Goal: Task Accomplishment & Management: Manage account settings

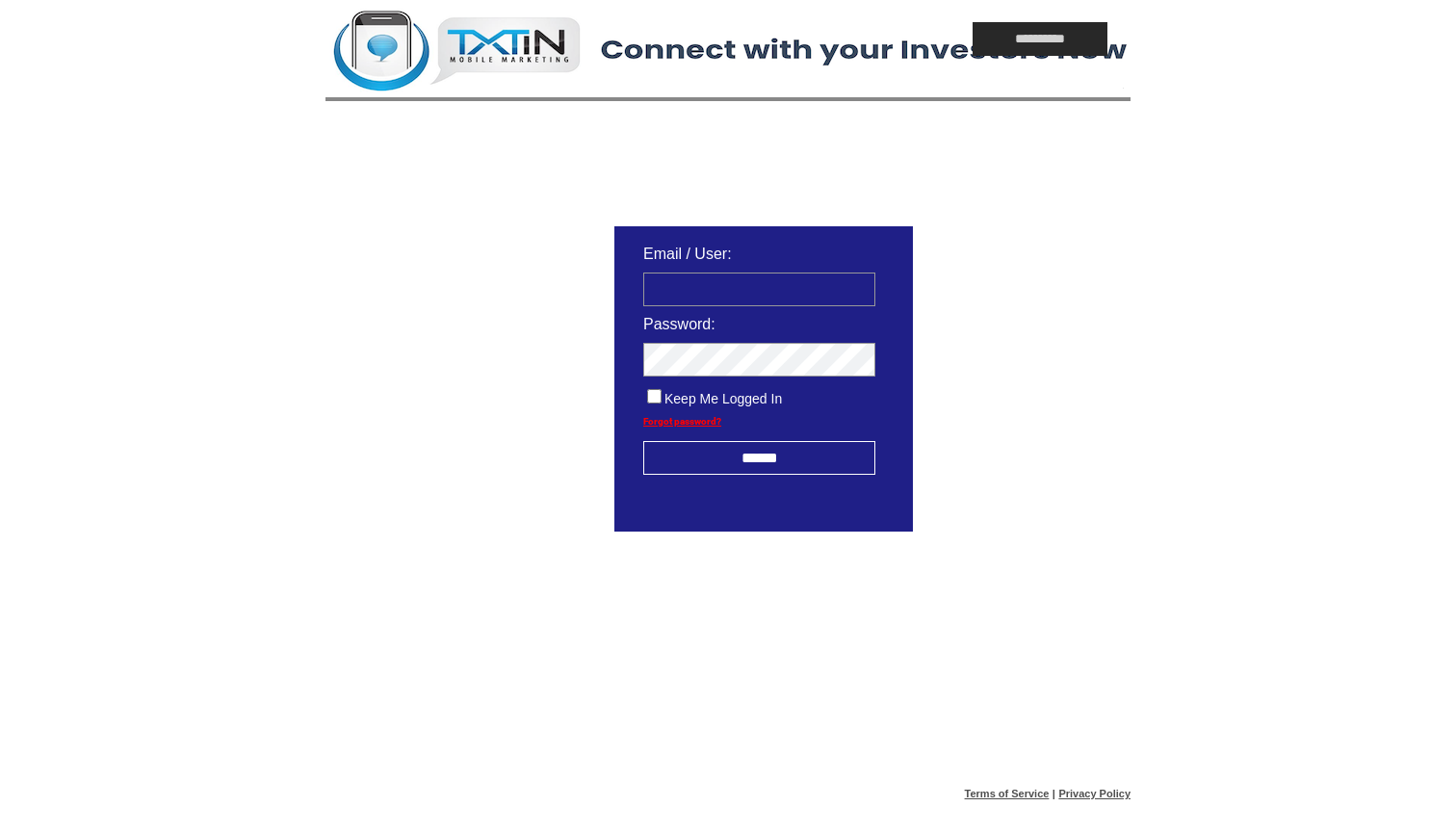
type input "**********"
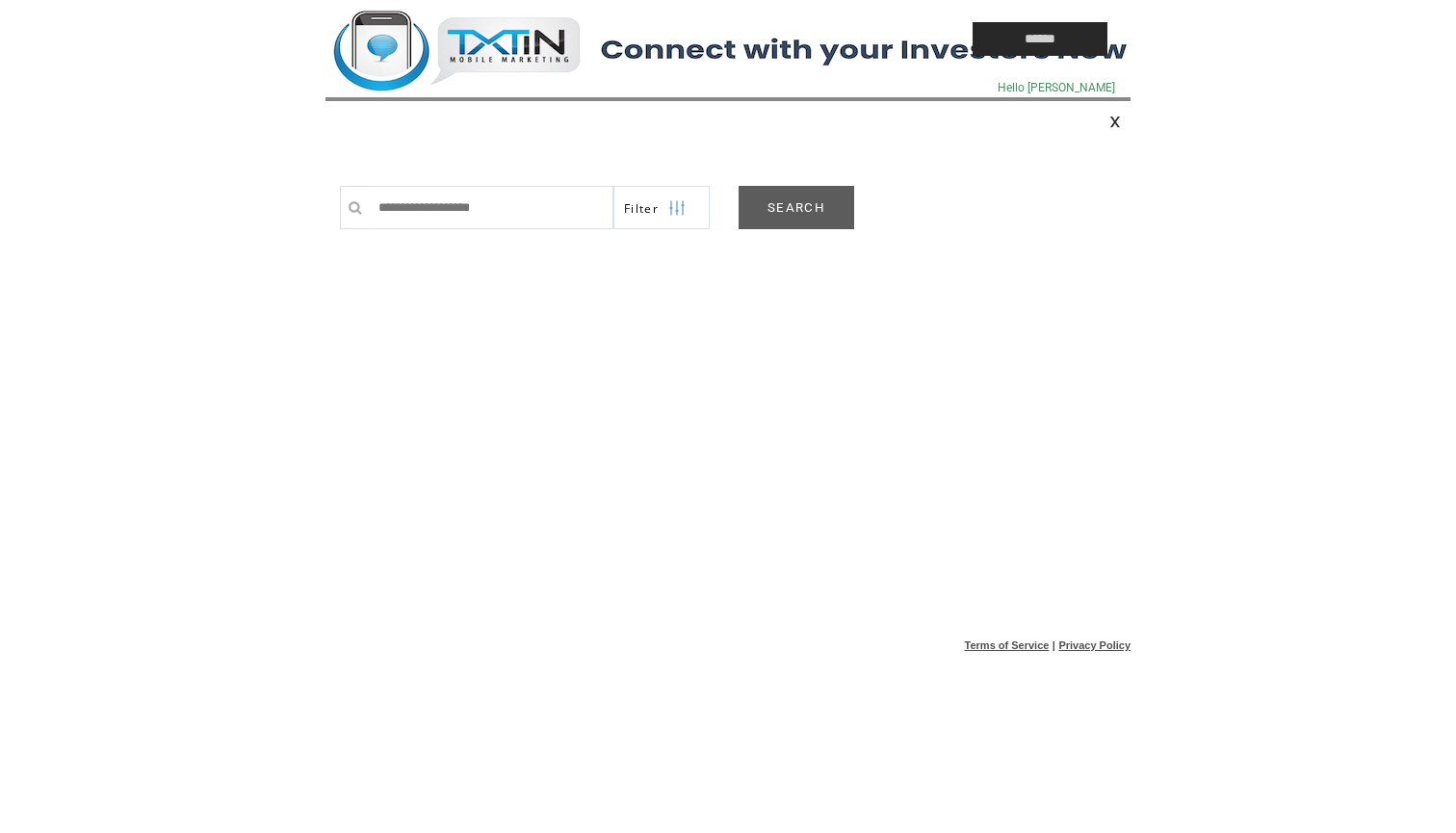
click at [798, 204] on link "SEARCH" at bounding box center [796, 208] width 115 height 43
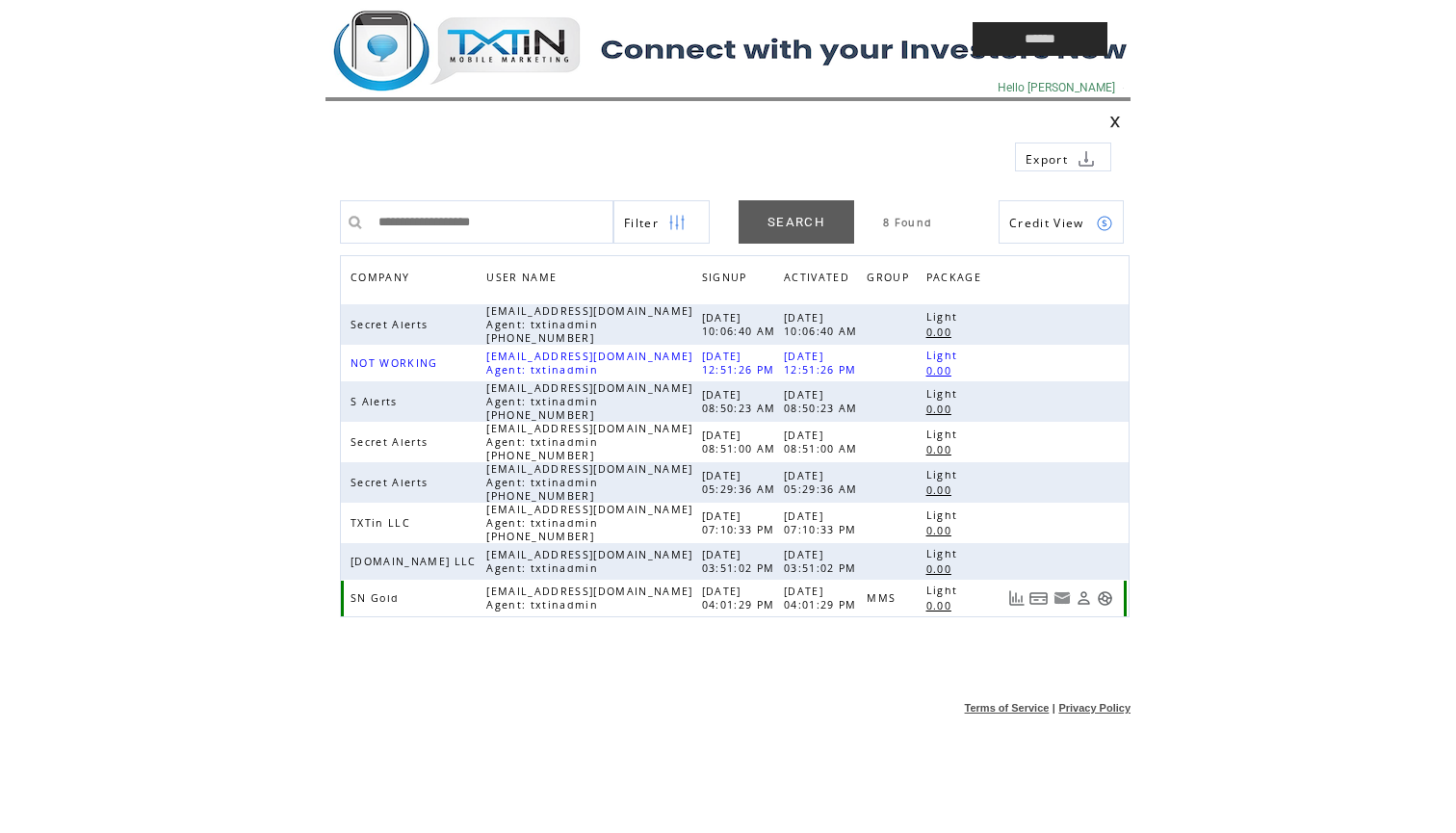
click at [1103, 604] on link at bounding box center [1104, 598] width 17 height 17
click at [498, 67] on td at bounding box center [604, 38] width 559 height 78
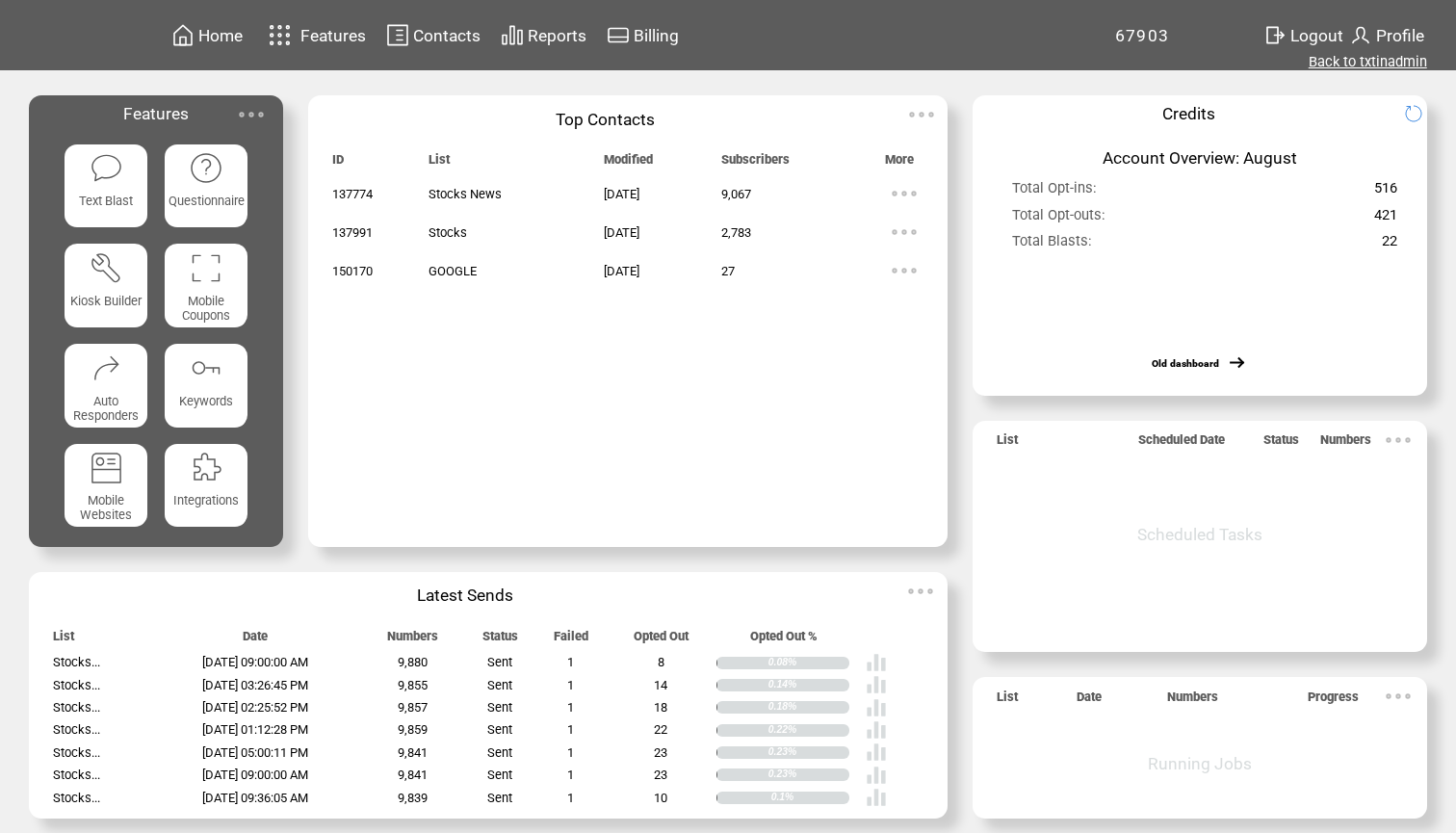
click at [1356, 64] on link "Back to txtinadmin" at bounding box center [1368, 62] width 118 height 18
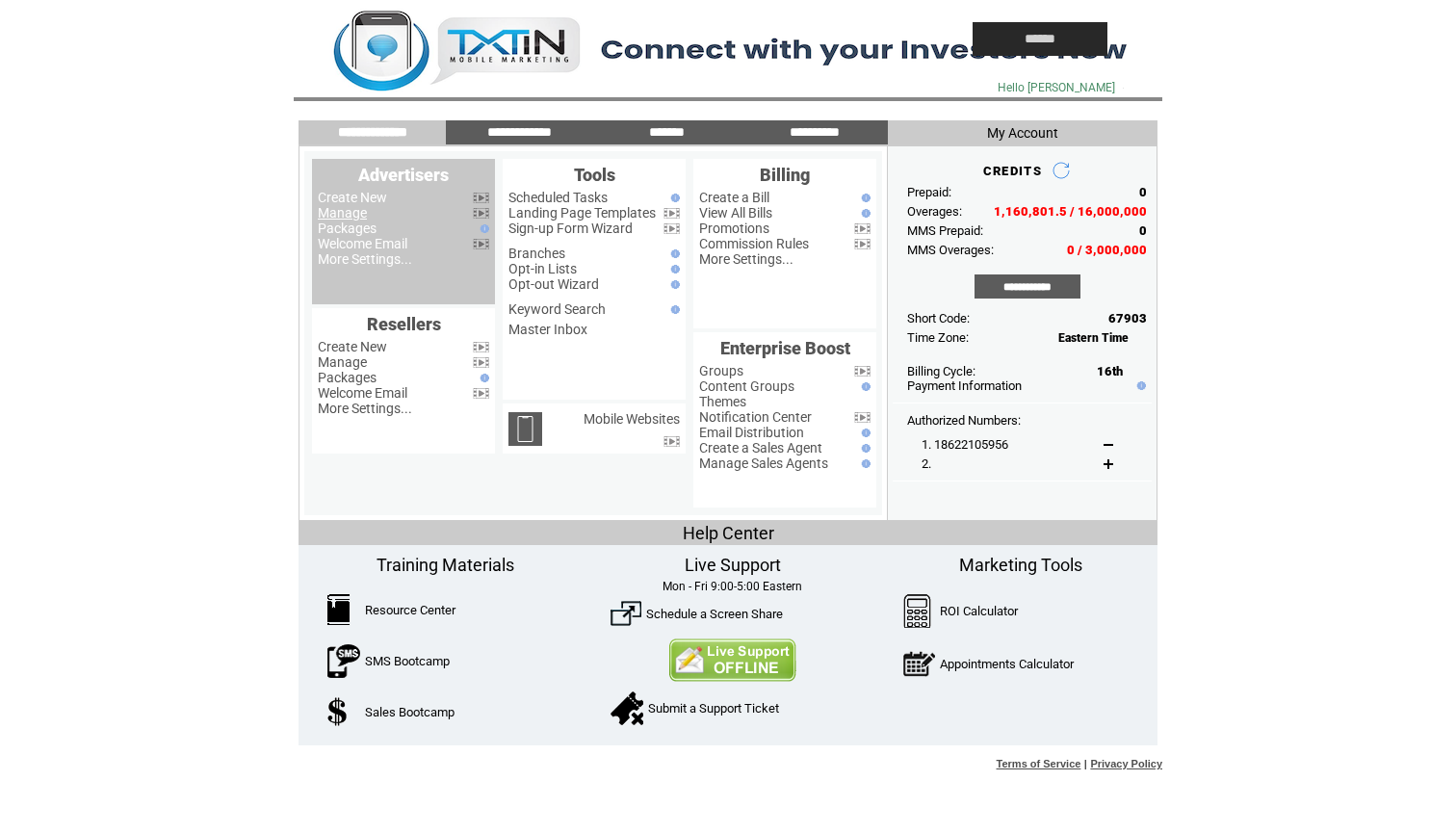
click at [349, 210] on link "Manage" at bounding box center [343, 213] width 49 height 16
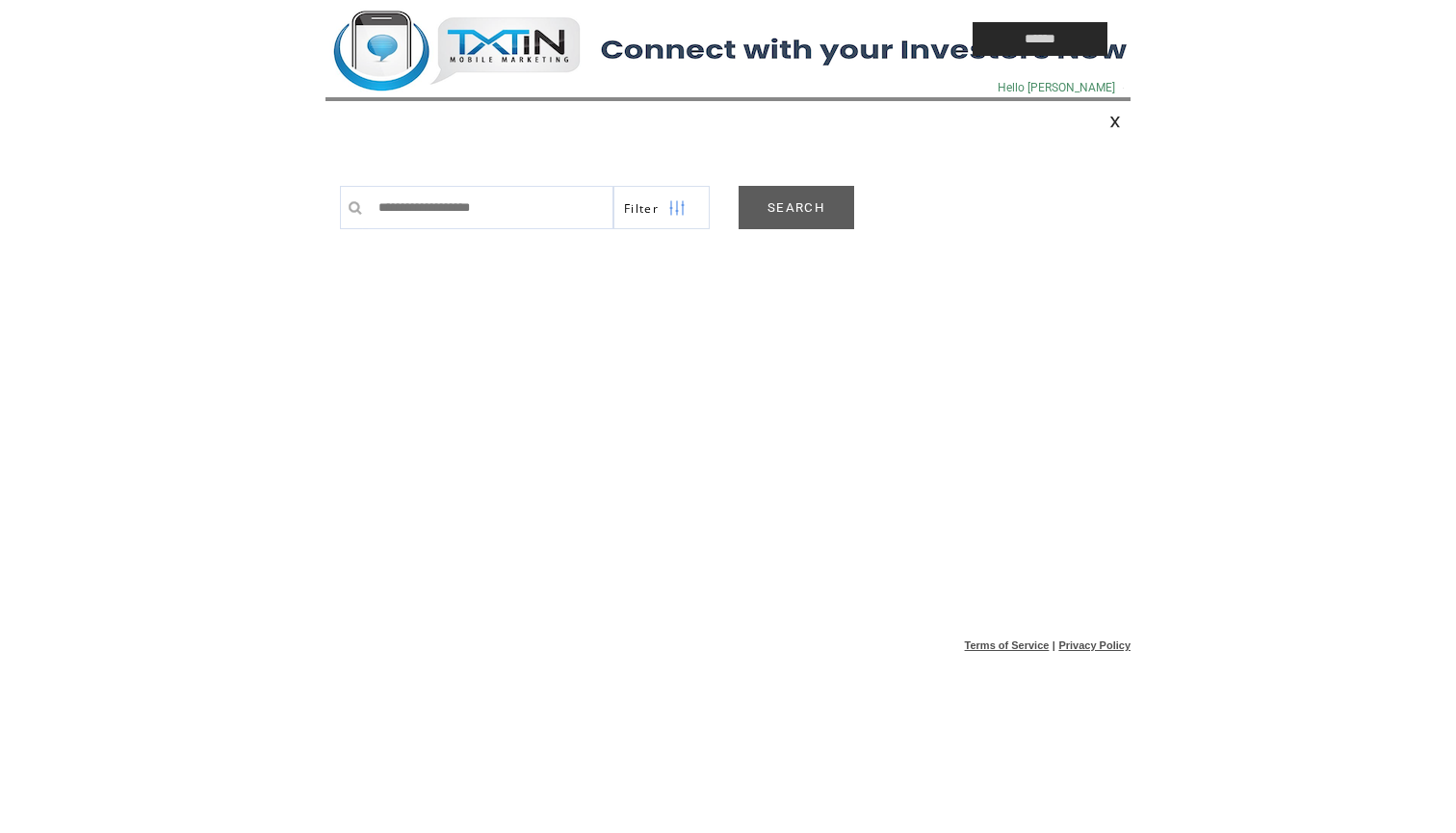
click at [792, 207] on link "SEARCH" at bounding box center [796, 208] width 115 height 43
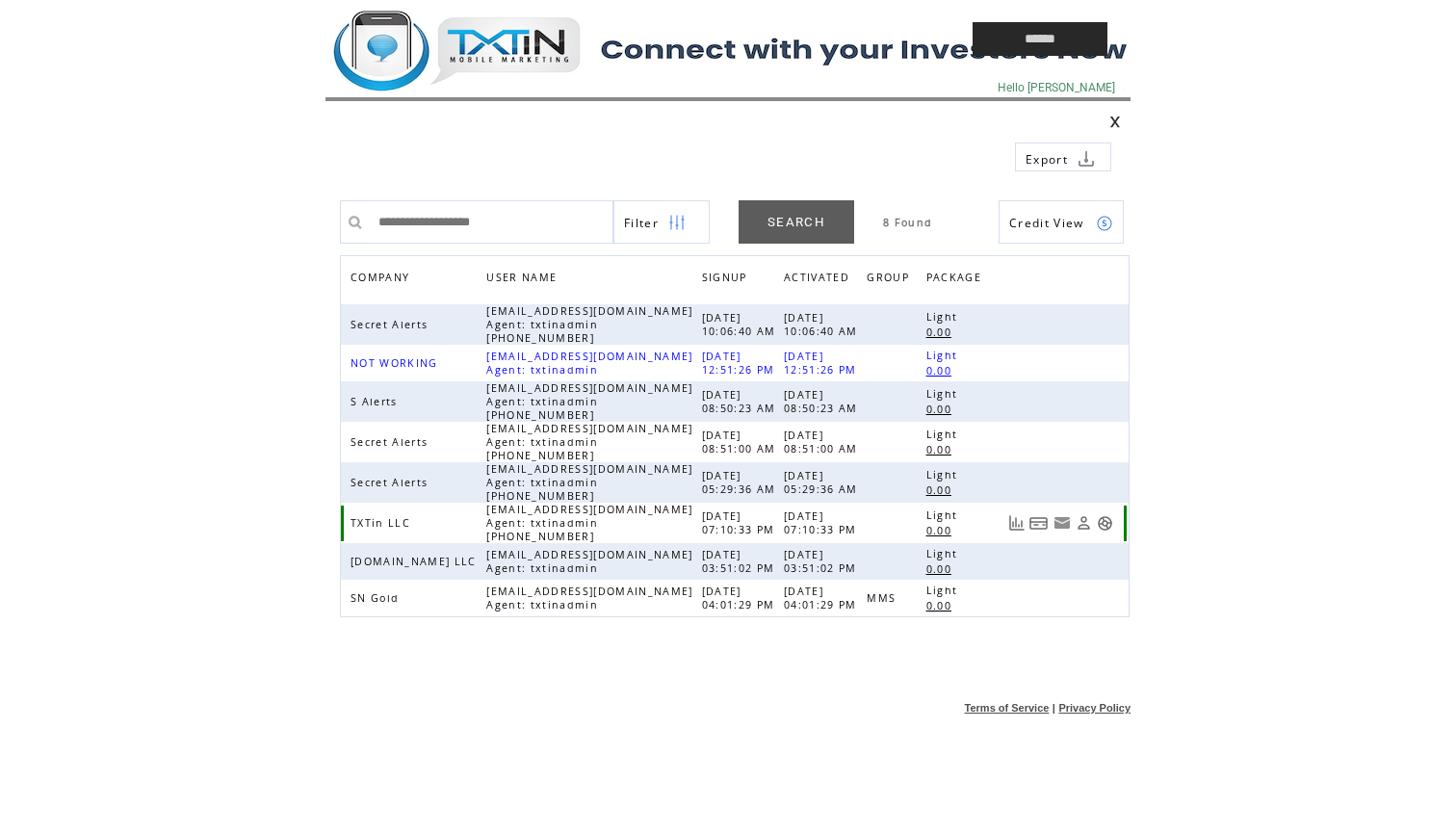
click at [1107, 522] on link at bounding box center [1104, 523] width 17 height 17
click at [529, 43] on td at bounding box center [604, 38] width 559 height 78
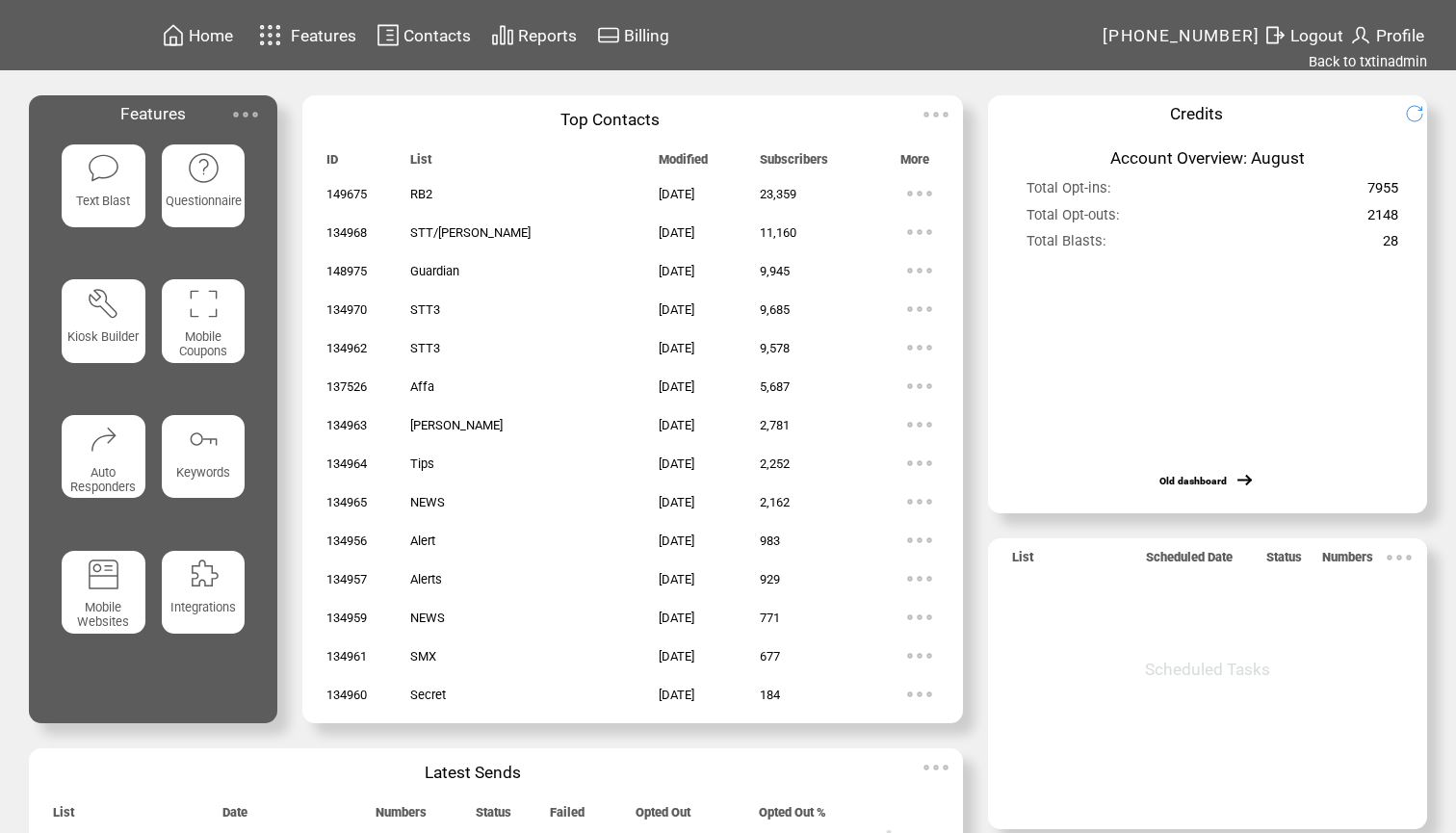
click at [458, 34] on span "Contacts" at bounding box center [437, 35] width 67 height 20
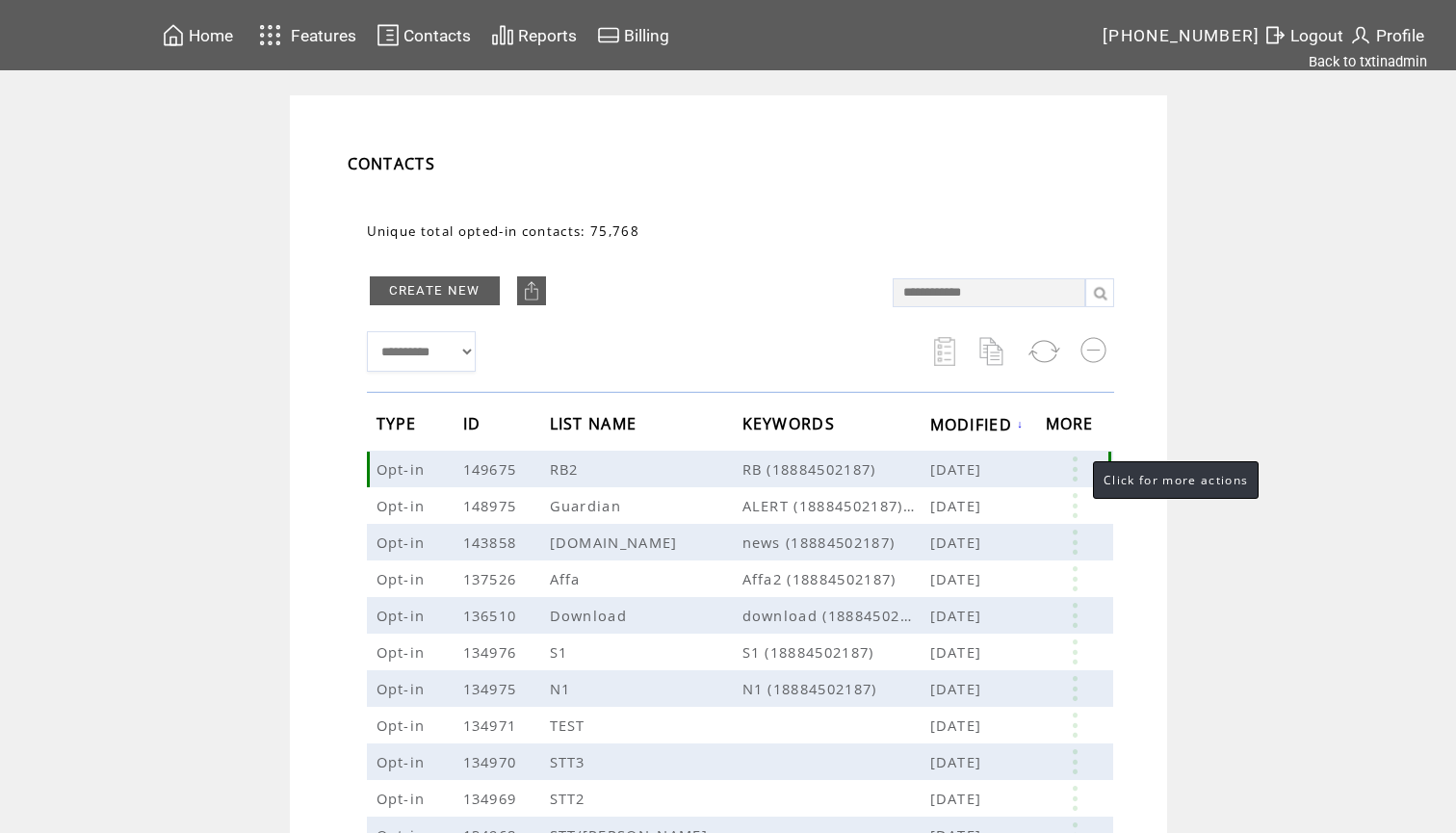
click at [1076, 469] on link at bounding box center [1075, 468] width 58 height 25
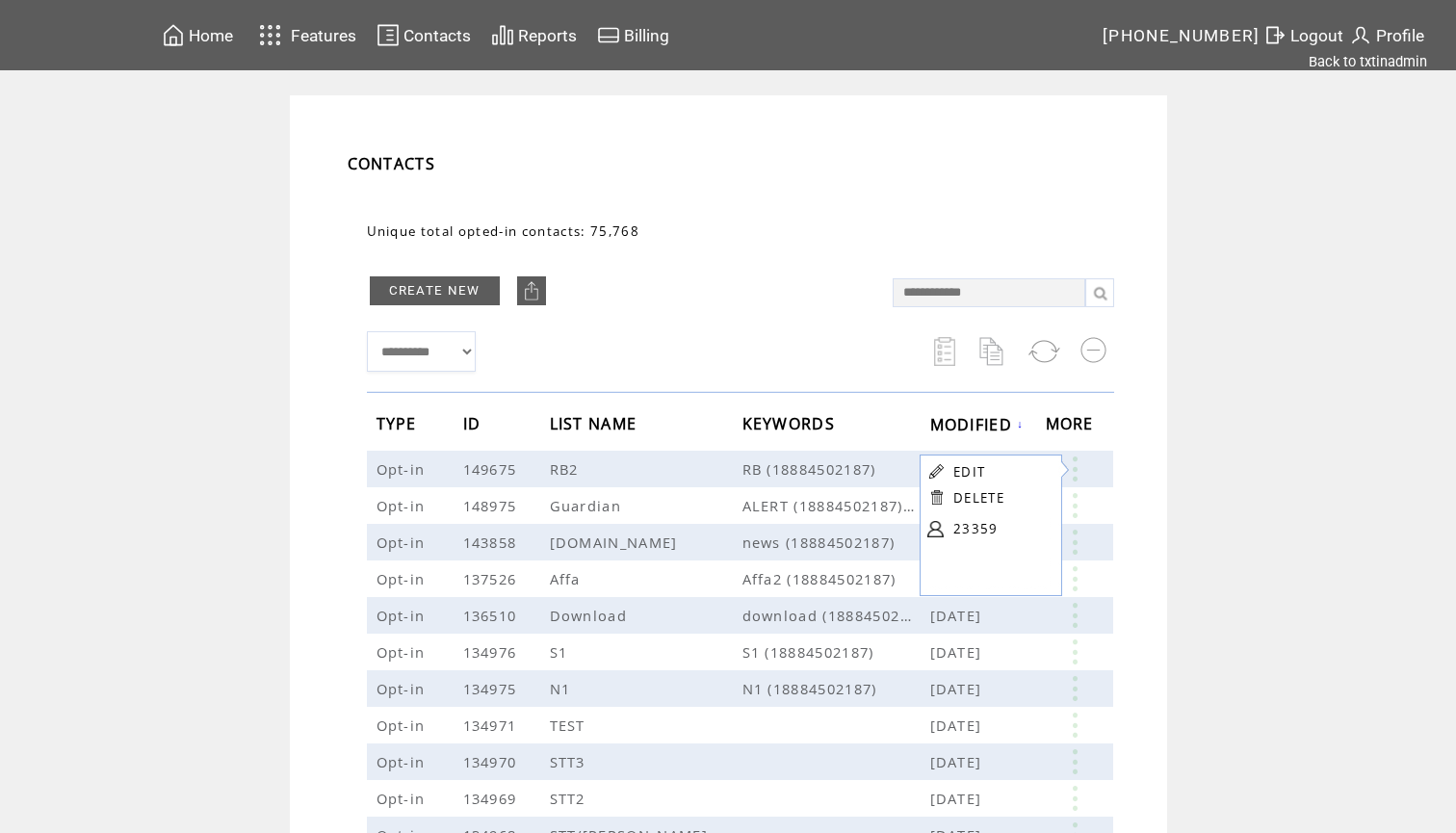
click at [1206, 438] on td "**********" at bounding box center [728, 780] width 1456 height 1370
click at [451, 46] on td "Contacts" at bounding box center [437, 34] width 69 height 26
click at [1072, 469] on link at bounding box center [1075, 468] width 58 height 25
click at [962, 530] on link "23359" at bounding box center [998, 528] width 97 height 29
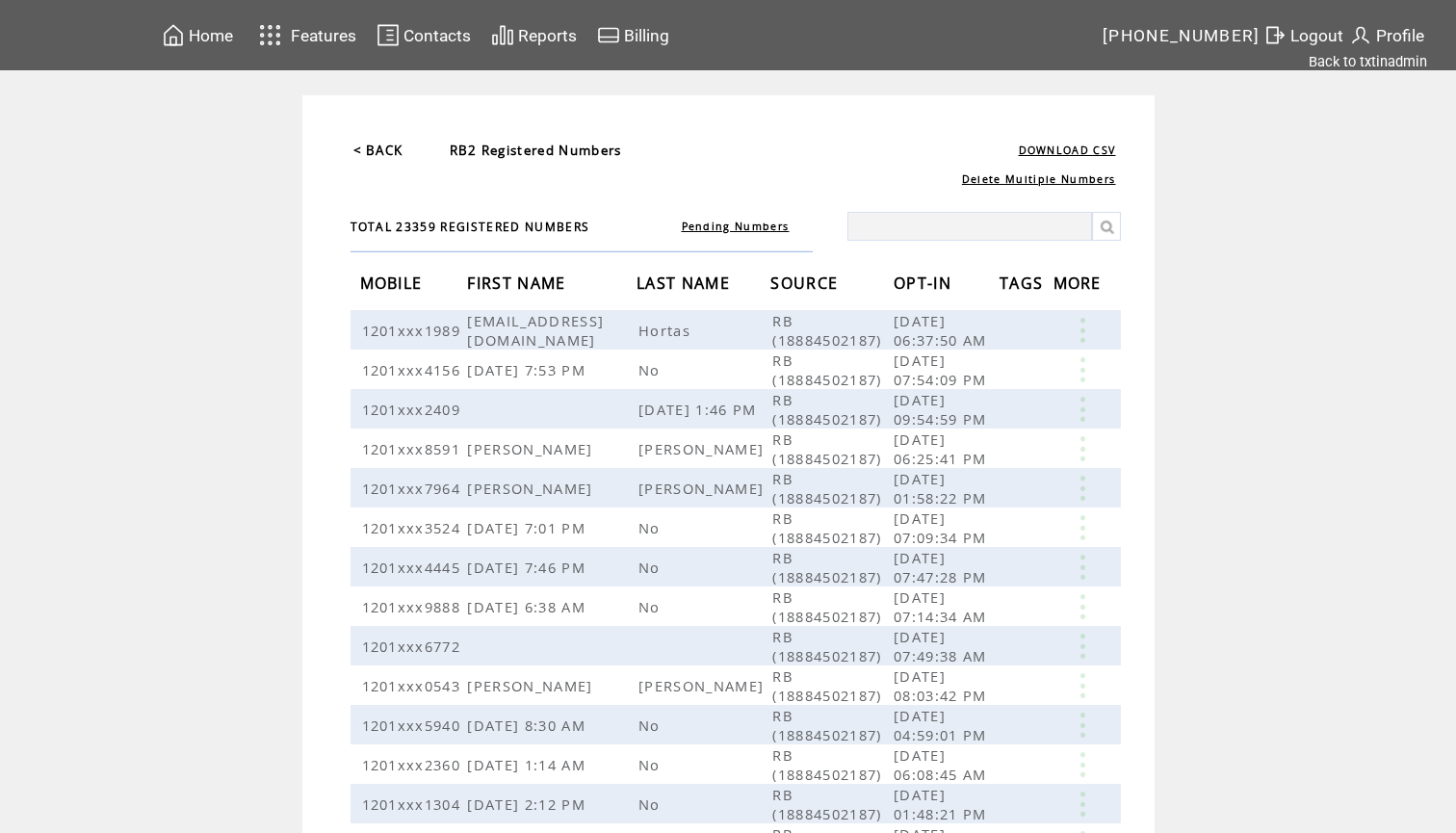
click at [925, 276] on span "OPT-IN" at bounding box center [925, 286] width 63 height 35
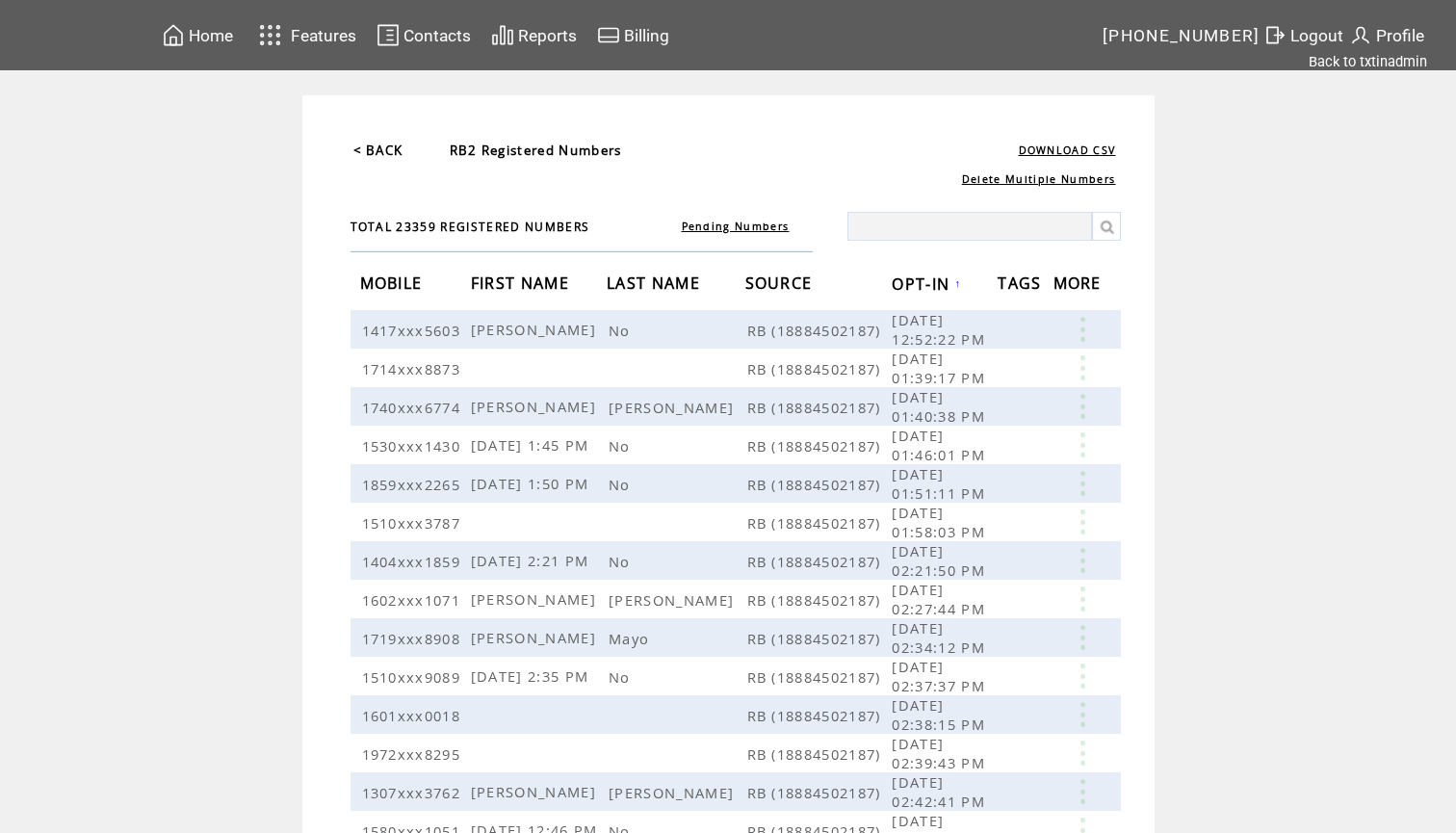
click at [925, 282] on span "OPT-IN" at bounding box center [923, 287] width 63 height 35
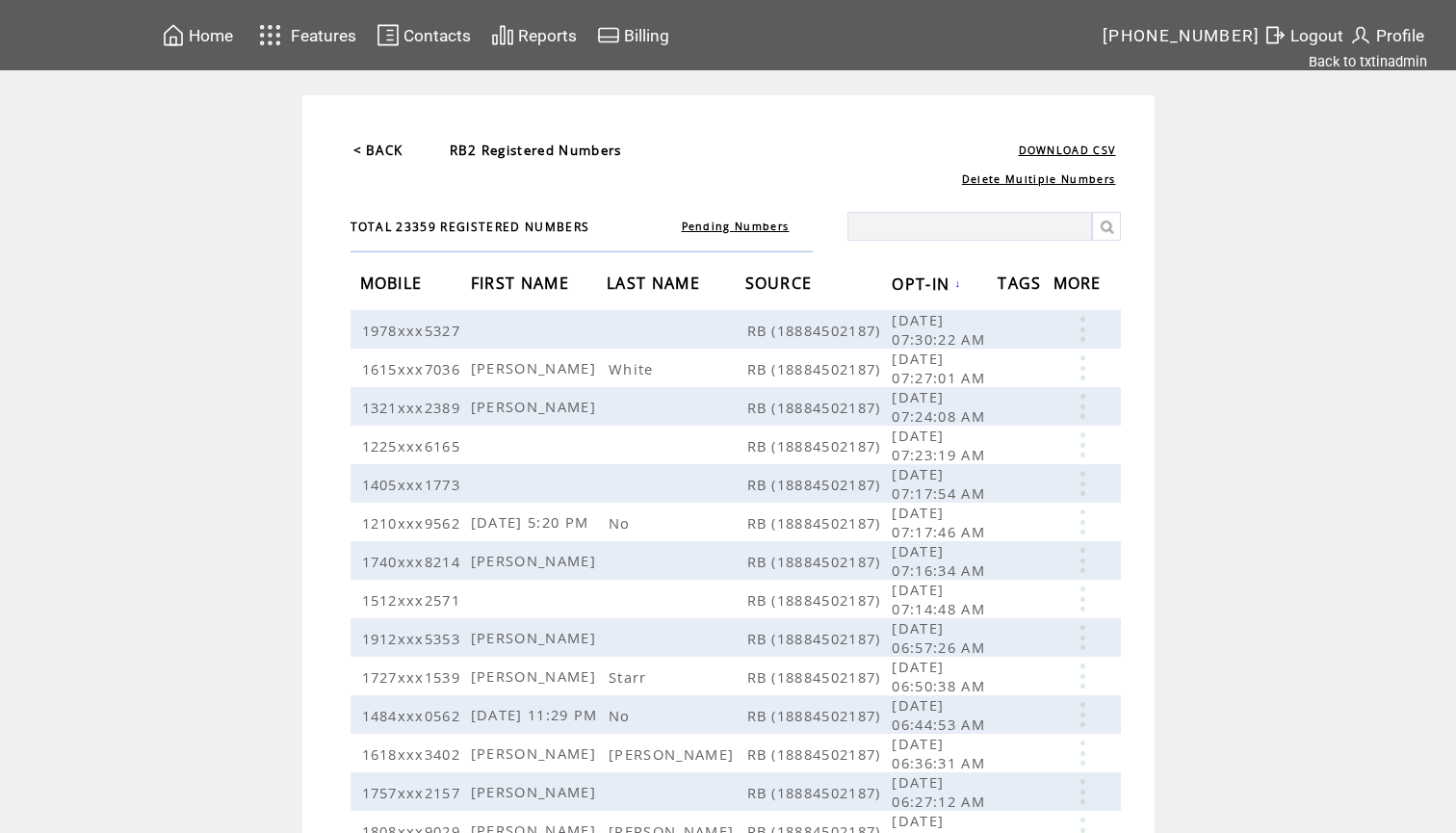
click at [220, 37] on span "Home" at bounding box center [211, 35] width 44 height 20
